Goal: Task Accomplishment & Management: Manage account settings

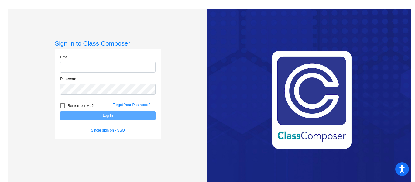
type input "polmanp@bbhcsd.org"
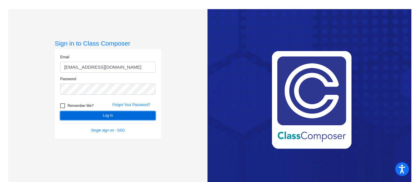
click at [107, 116] on button "Log In" at bounding box center [107, 115] width 95 height 9
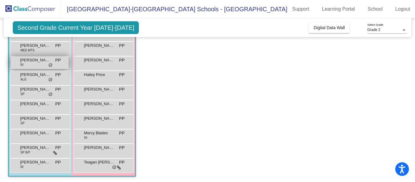
scroll to position [100, 0]
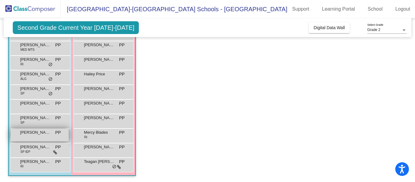
click at [46, 133] on span "[PERSON_NAME]" at bounding box center [35, 132] width 30 height 6
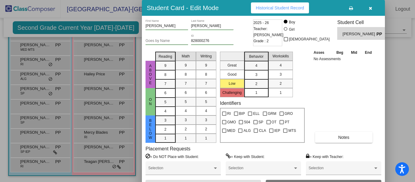
click at [34, 152] on div at bounding box center [207, 91] width 415 height 182
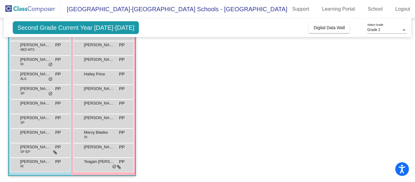
click at [34, 152] on div "Roman Reese SP IEP PP lock do_not_disturb_alt" at bounding box center [40, 149] width 58 height 12
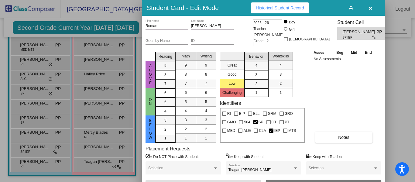
click at [46, 47] on div at bounding box center [207, 91] width 415 height 182
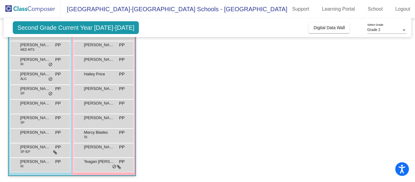
click at [46, 47] on span "[PERSON_NAME]" at bounding box center [35, 45] width 30 height 6
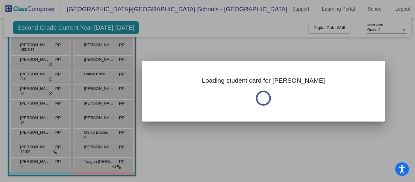
click at [46, 47] on div at bounding box center [207, 91] width 415 height 182
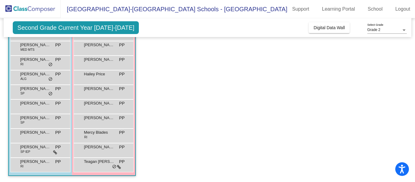
click at [46, 47] on span "[PERSON_NAME]" at bounding box center [35, 45] width 30 height 6
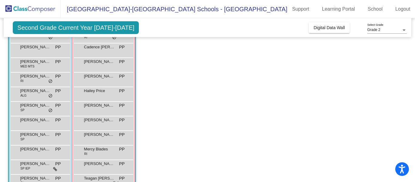
scroll to position [100, 0]
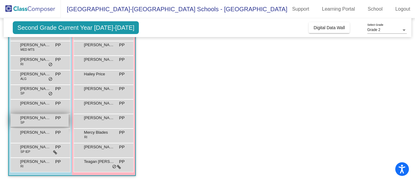
click at [41, 117] on span "[PERSON_NAME]" at bounding box center [35, 118] width 30 height 6
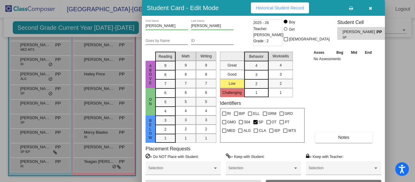
click at [40, 45] on div at bounding box center [207, 91] width 415 height 182
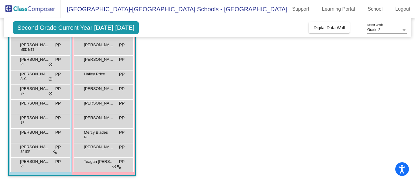
click at [40, 45] on span "[PERSON_NAME]" at bounding box center [35, 45] width 30 height 6
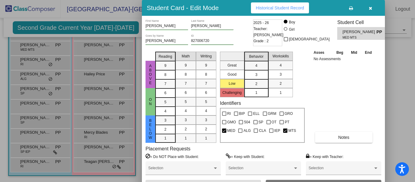
click at [372, 8] on icon "button" at bounding box center [370, 8] width 3 height 4
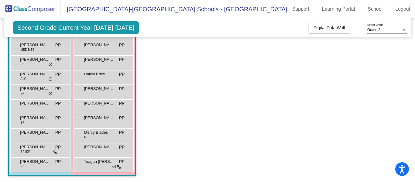
scroll to position [0, 0]
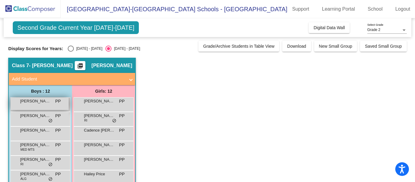
click at [35, 105] on div "Ares [PERSON_NAME] PP lock do_not_disturb_alt" at bounding box center [40, 104] width 58 height 12
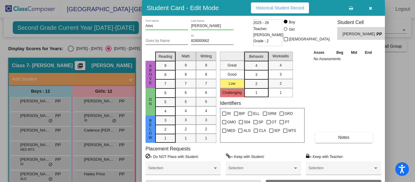
click at [370, 9] on icon "button" at bounding box center [370, 8] width 3 height 4
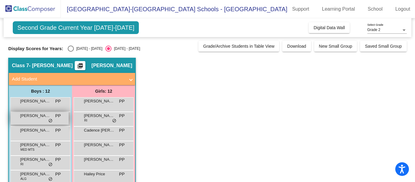
click at [28, 116] on span "[PERSON_NAME] [PERSON_NAME]" at bounding box center [35, 116] width 30 height 6
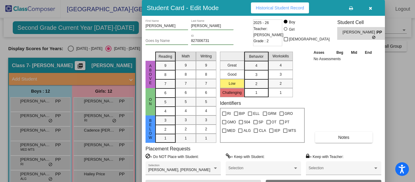
click at [370, 9] on icon "button" at bounding box center [370, 8] width 3 height 4
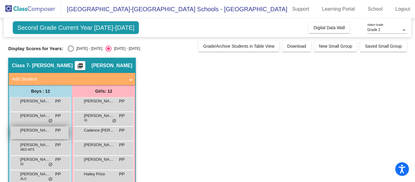
click at [40, 132] on span "[PERSON_NAME]" at bounding box center [35, 130] width 30 height 6
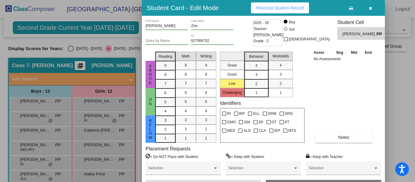
click at [370, 8] on icon "button" at bounding box center [370, 8] width 3 height 4
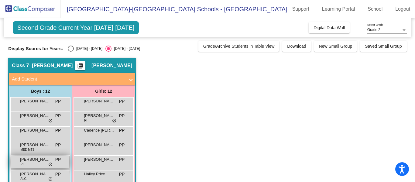
click at [31, 161] on span "[PERSON_NAME]" at bounding box center [35, 160] width 30 height 6
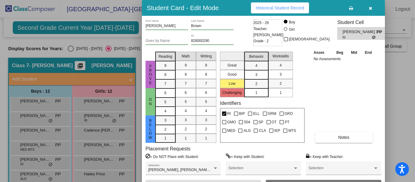
click at [370, 9] on icon "button" at bounding box center [370, 8] width 3 height 4
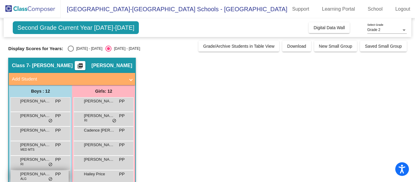
click at [31, 174] on span "[PERSON_NAME]" at bounding box center [35, 174] width 30 height 6
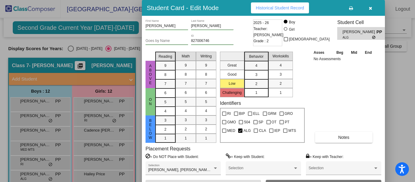
click at [371, 8] on icon "button" at bounding box center [370, 8] width 3 height 4
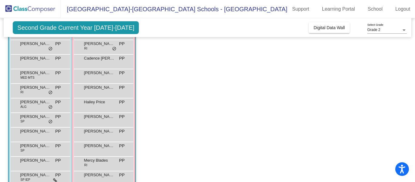
scroll to position [80, 0]
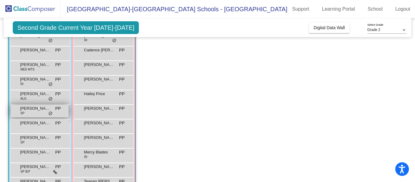
click at [28, 110] on span "[PERSON_NAME]" at bounding box center [35, 108] width 30 height 6
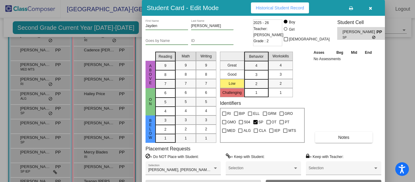
click at [370, 8] on icon "button" at bounding box center [370, 8] width 3 height 4
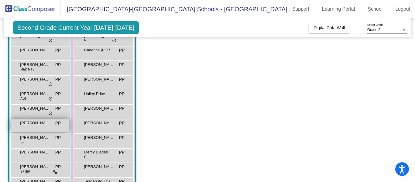
click at [29, 124] on span "[PERSON_NAME]" at bounding box center [35, 123] width 30 height 6
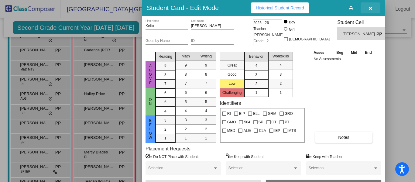
click at [370, 7] on icon "button" at bounding box center [370, 8] width 3 height 4
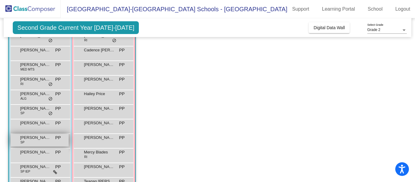
click at [40, 139] on span "[PERSON_NAME]" at bounding box center [35, 138] width 30 height 6
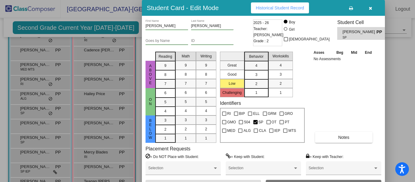
click at [371, 8] on icon "button" at bounding box center [370, 8] width 3 height 4
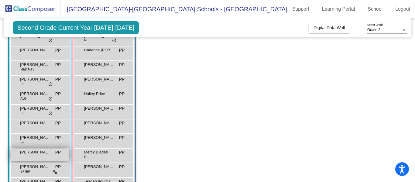
click at [32, 153] on span "[PERSON_NAME]" at bounding box center [35, 152] width 30 height 6
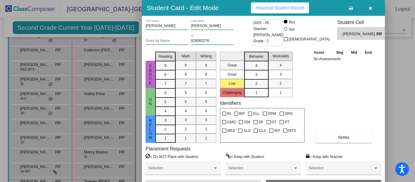
click at [372, 7] on button "button" at bounding box center [370, 7] width 19 height 11
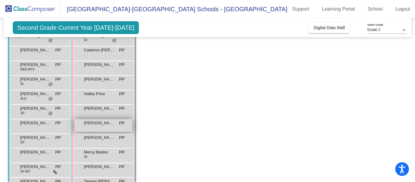
scroll to position [100, 0]
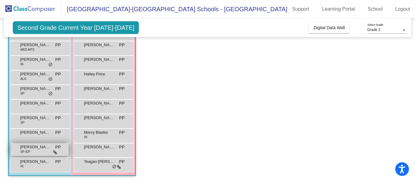
click at [32, 147] on span "[PERSON_NAME]" at bounding box center [35, 147] width 30 height 6
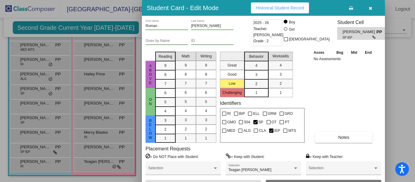
click at [368, 7] on button "button" at bounding box center [370, 7] width 19 height 11
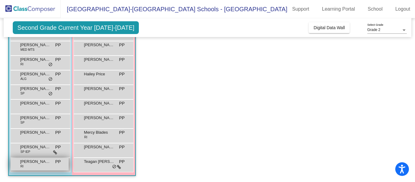
click at [32, 163] on span "[PERSON_NAME]" at bounding box center [35, 162] width 30 height 6
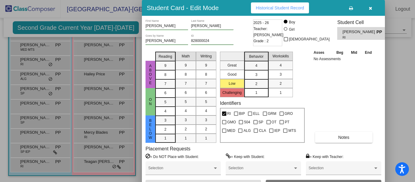
click at [370, 7] on icon "button" at bounding box center [370, 8] width 3 height 4
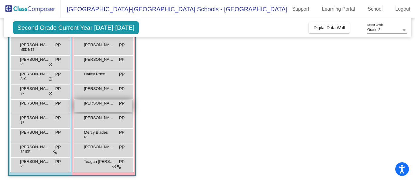
scroll to position [0, 0]
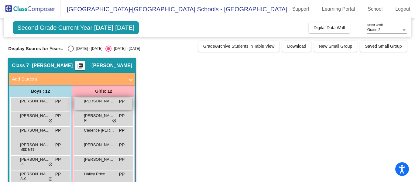
click at [99, 102] on span "[PERSON_NAME]" at bounding box center [99, 101] width 30 height 6
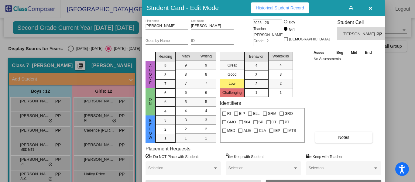
click at [370, 9] on icon "button" at bounding box center [370, 8] width 3 height 4
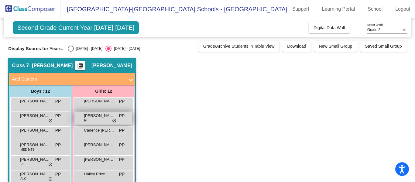
click at [96, 115] on span "[PERSON_NAME]" at bounding box center [99, 116] width 30 height 6
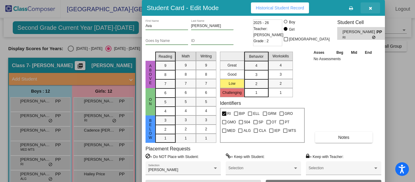
click at [371, 8] on icon "button" at bounding box center [370, 8] width 3 height 4
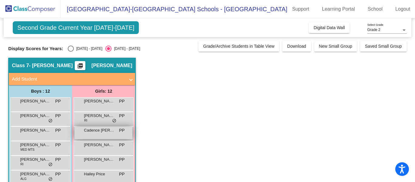
click at [92, 132] on span "Cadence [PERSON_NAME]" at bounding box center [99, 130] width 30 height 6
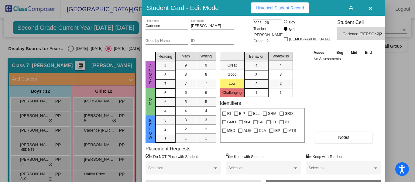
click at [371, 8] on icon "button" at bounding box center [370, 8] width 3 height 4
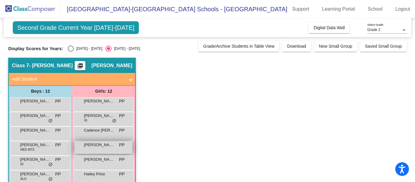
click at [89, 145] on span "[PERSON_NAME]" at bounding box center [99, 145] width 30 height 6
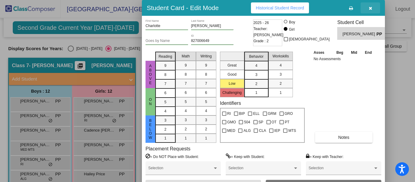
click at [371, 8] on icon "button" at bounding box center [370, 8] width 3 height 4
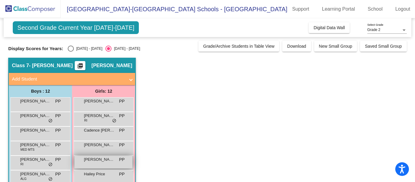
click at [92, 163] on div "[PERSON_NAME] PP lock do_not_disturb_alt" at bounding box center [103, 162] width 58 height 12
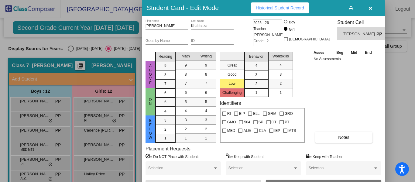
click at [88, 163] on div at bounding box center [207, 91] width 415 height 182
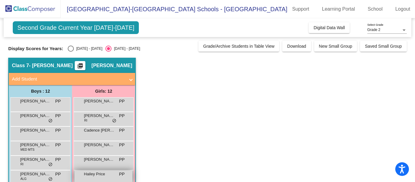
click at [91, 174] on span "Hailey Price" at bounding box center [99, 174] width 30 height 6
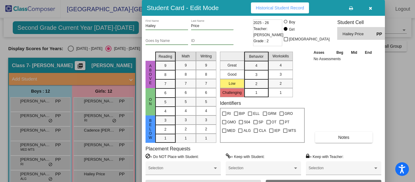
click at [370, 8] on icon "button" at bounding box center [370, 8] width 3 height 4
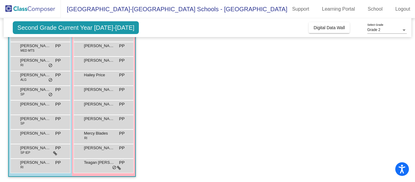
scroll to position [100, 0]
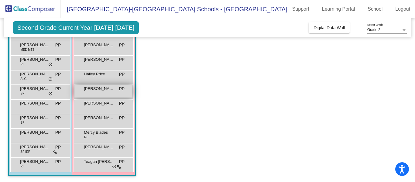
click at [96, 88] on span "[PERSON_NAME]" at bounding box center [99, 89] width 30 height 6
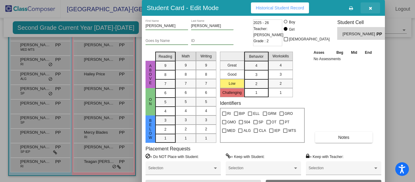
click at [371, 9] on icon "button" at bounding box center [370, 8] width 3 height 4
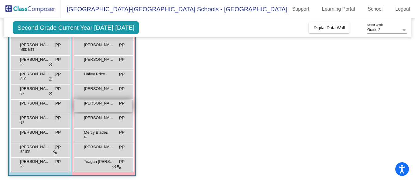
click at [95, 103] on span "[PERSON_NAME]" at bounding box center [99, 103] width 30 height 6
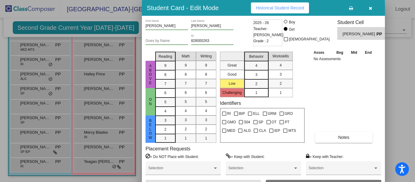
click at [370, 9] on icon "button" at bounding box center [370, 8] width 3 height 4
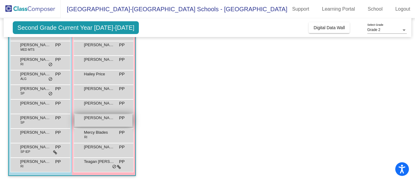
click at [90, 121] on span "[PERSON_NAME]" at bounding box center [99, 118] width 30 height 6
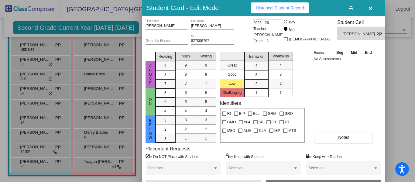
click at [371, 8] on icon "button" at bounding box center [370, 8] width 3 height 4
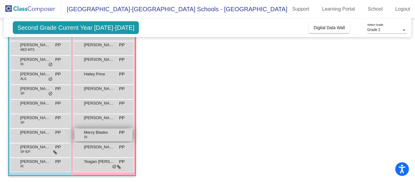
click at [98, 131] on span "Mercy Blades" at bounding box center [99, 132] width 30 height 6
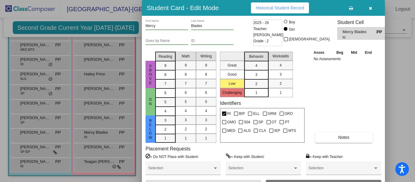
click at [369, 9] on icon "button" at bounding box center [370, 8] width 3 height 4
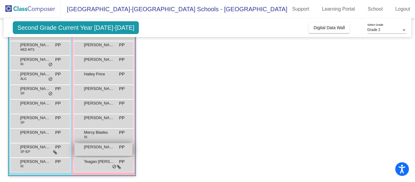
click at [87, 150] on span "[PERSON_NAME]" at bounding box center [99, 147] width 30 height 6
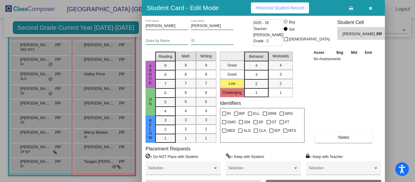
click at [371, 8] on icon "button" at bounding box center [370, 8] width 3 height 4
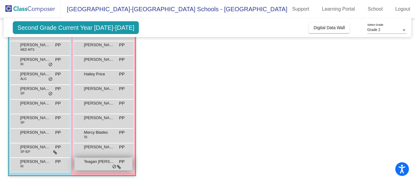
click at [94, 162] on span "Teagan [PERSON_NAME]" at bounding box center [99, 162] width 30 height 6
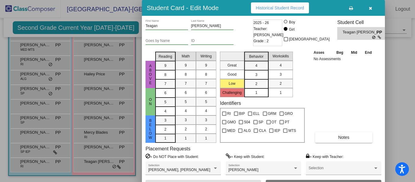
click at [370, 7] on icon "button" at bounding box center [370, 8] width 3 height 4
